Goal: Complete application form

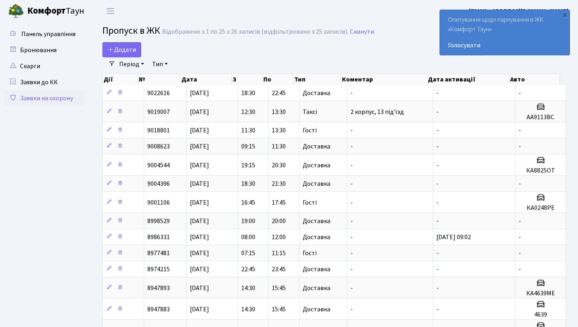
select select "25"
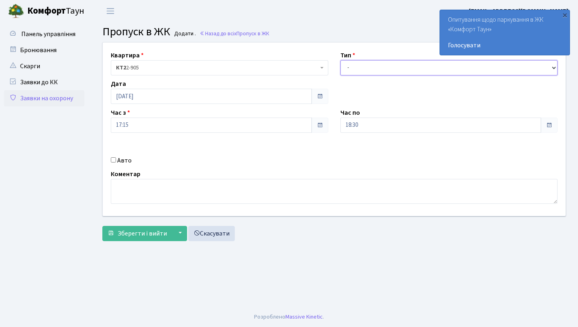
click at [376, 67] on select "- Доставка Таксі Гості Сервіс" at bounding box center [449, 67] width 218 height 15
select select "1"
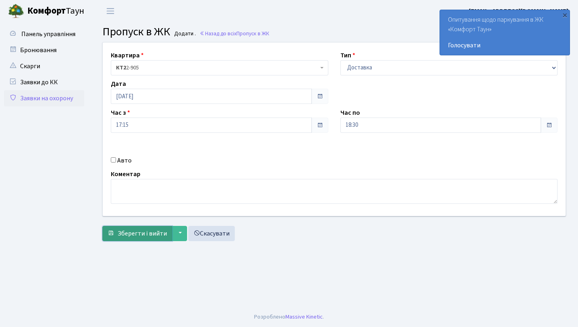
click at [129, 234] on span "Зберегти і вийти" at bounding box center [142, 233] width 49 height 9
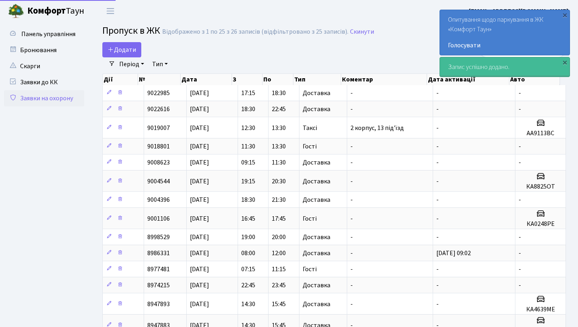
select select "25"
